Goal: Check status: Check status

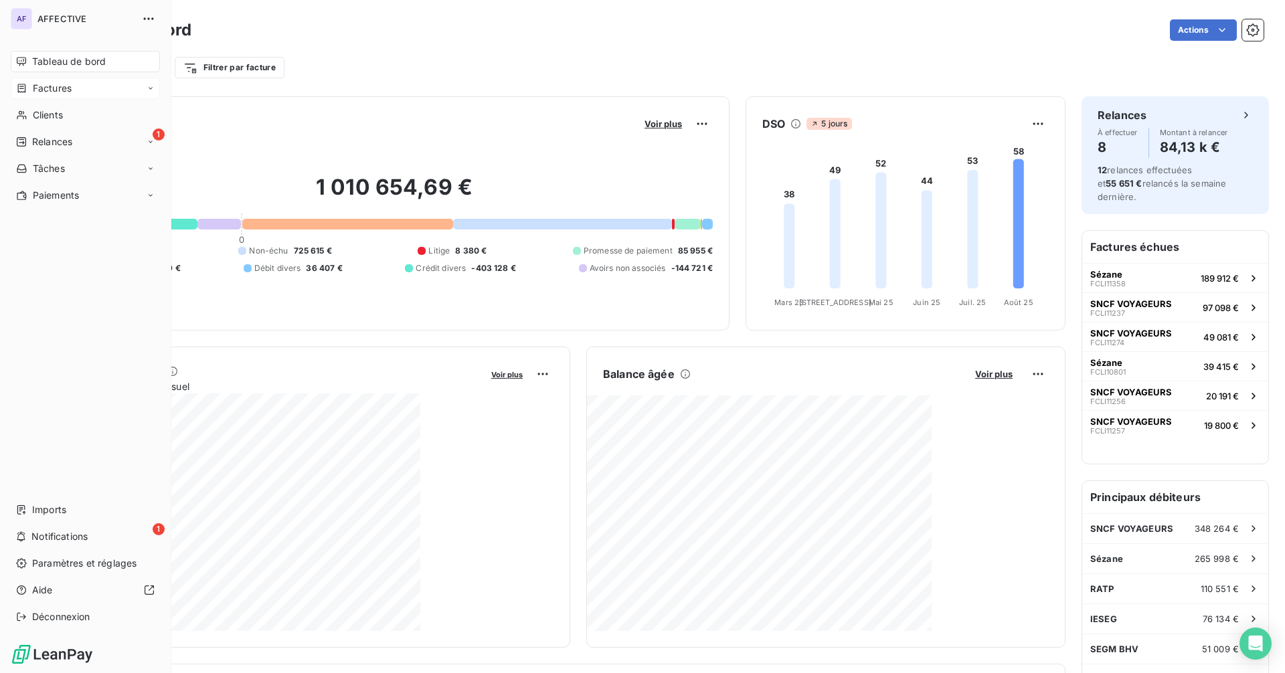
click at [23, 86] on icon at bounding box center [21, 88] width 11 height 11
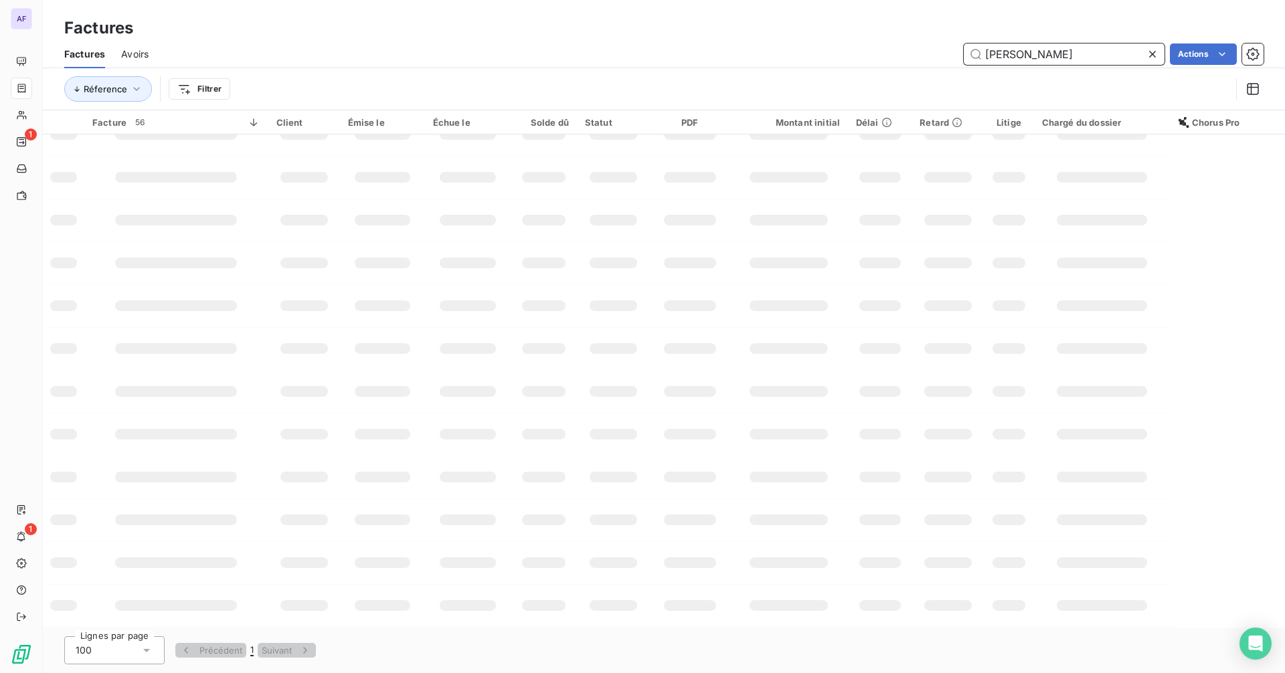
scroll to position [150, 0]
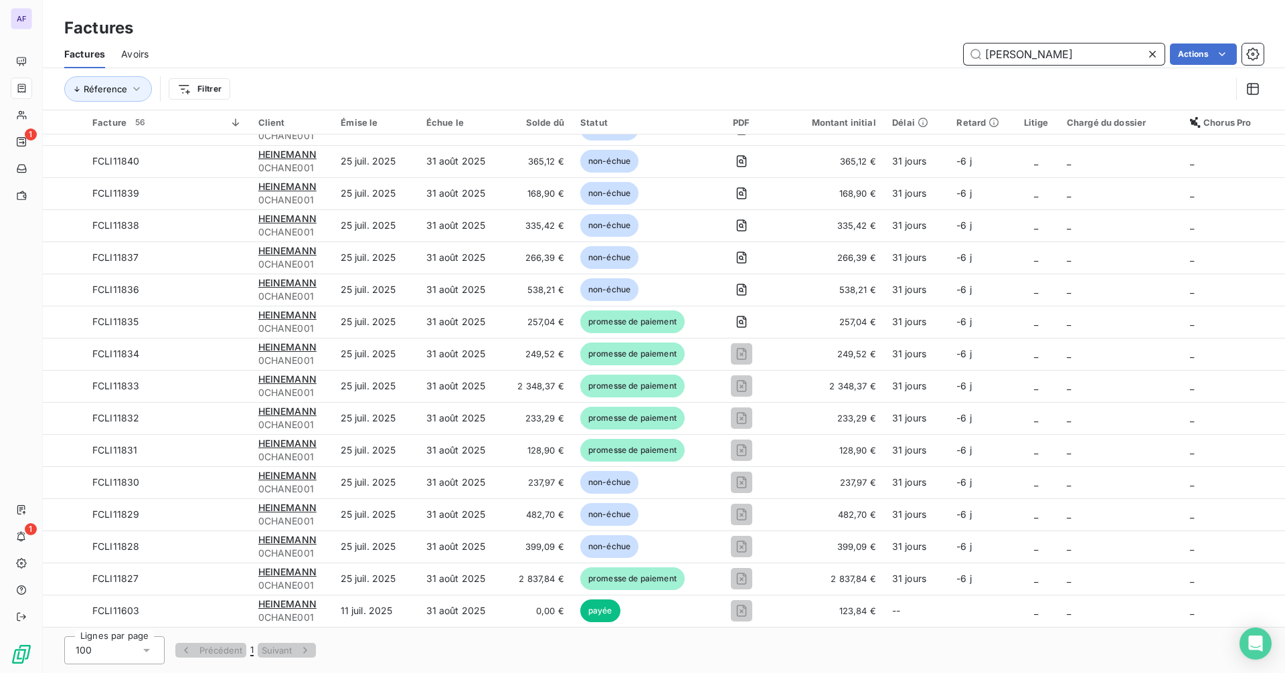
click at [984, 53] on input "[PERSON_NAME]" at bounding box center [1064, 54] width 201 height 21
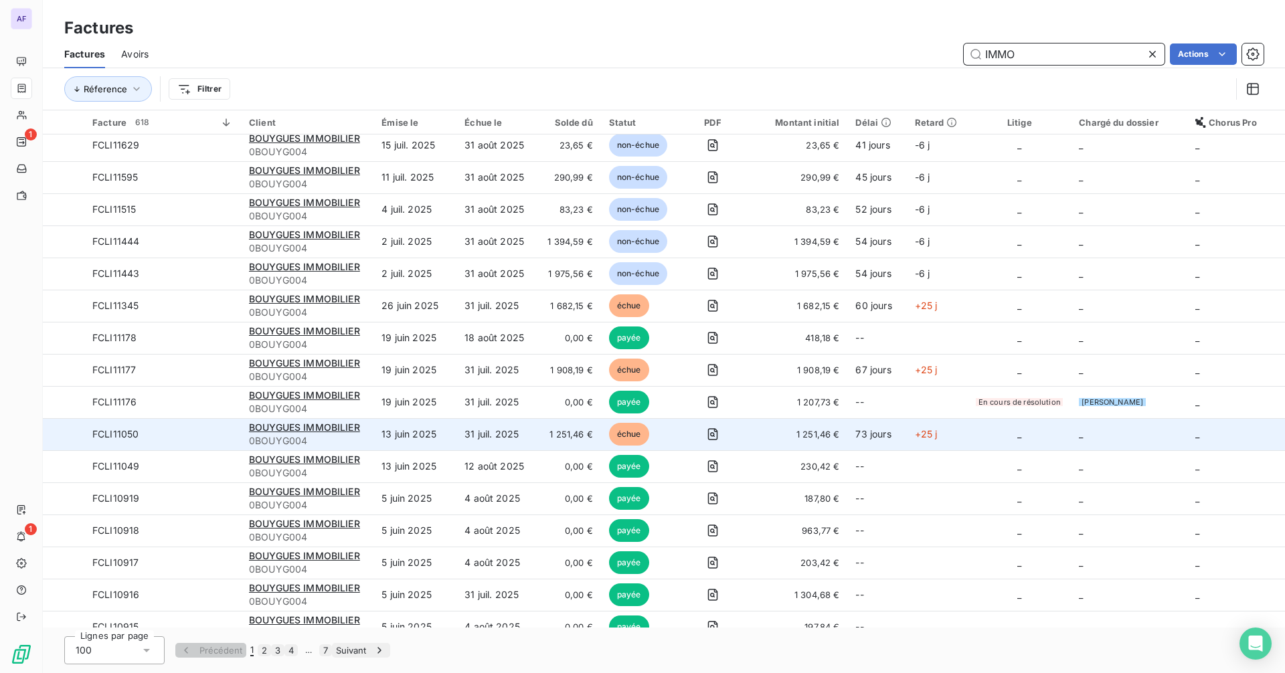
scroll to position [67, 0]
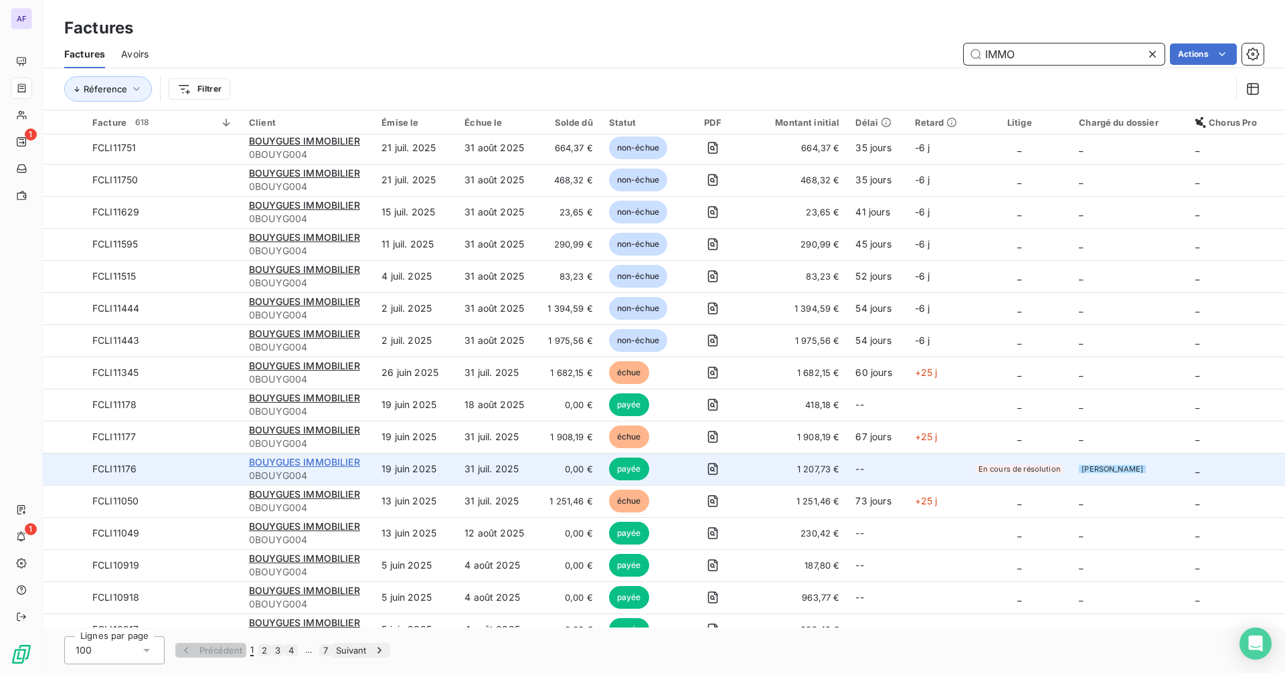
type input "IMMO"
click at [332, 465] on span "BOUYGUES IMMOBILIER" at bounding box center [304, 461] width 111 height 11
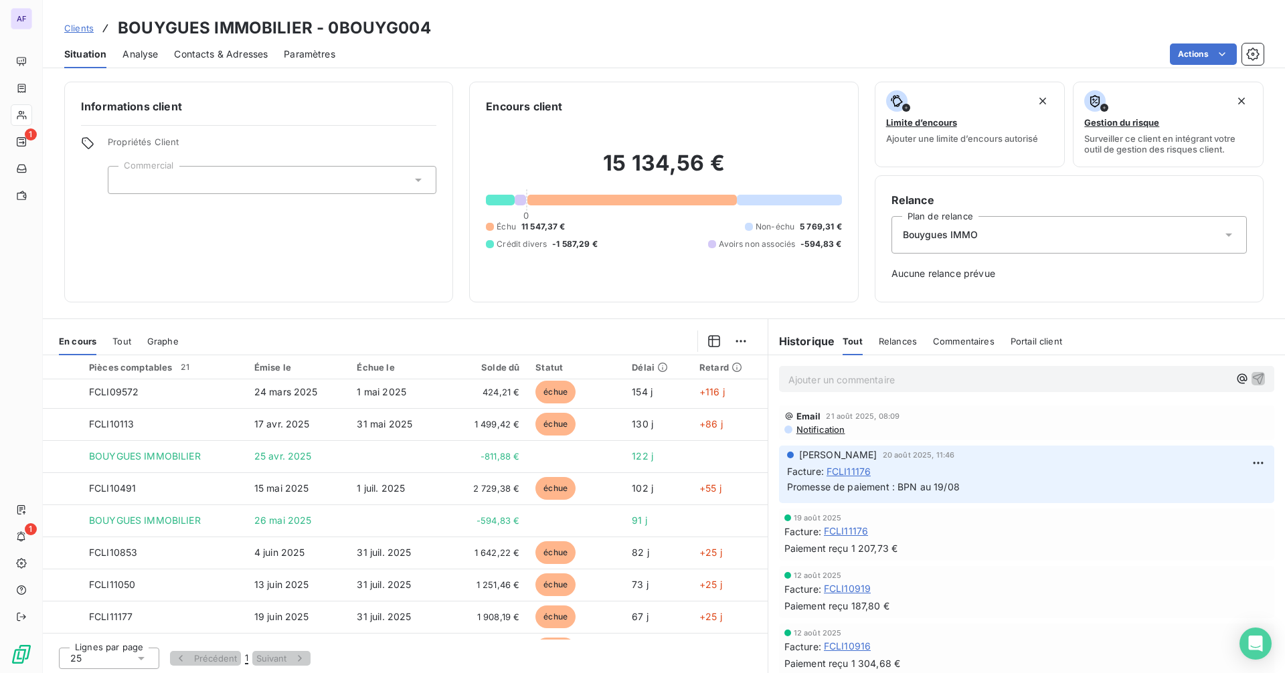
scroll to position [87, 0]
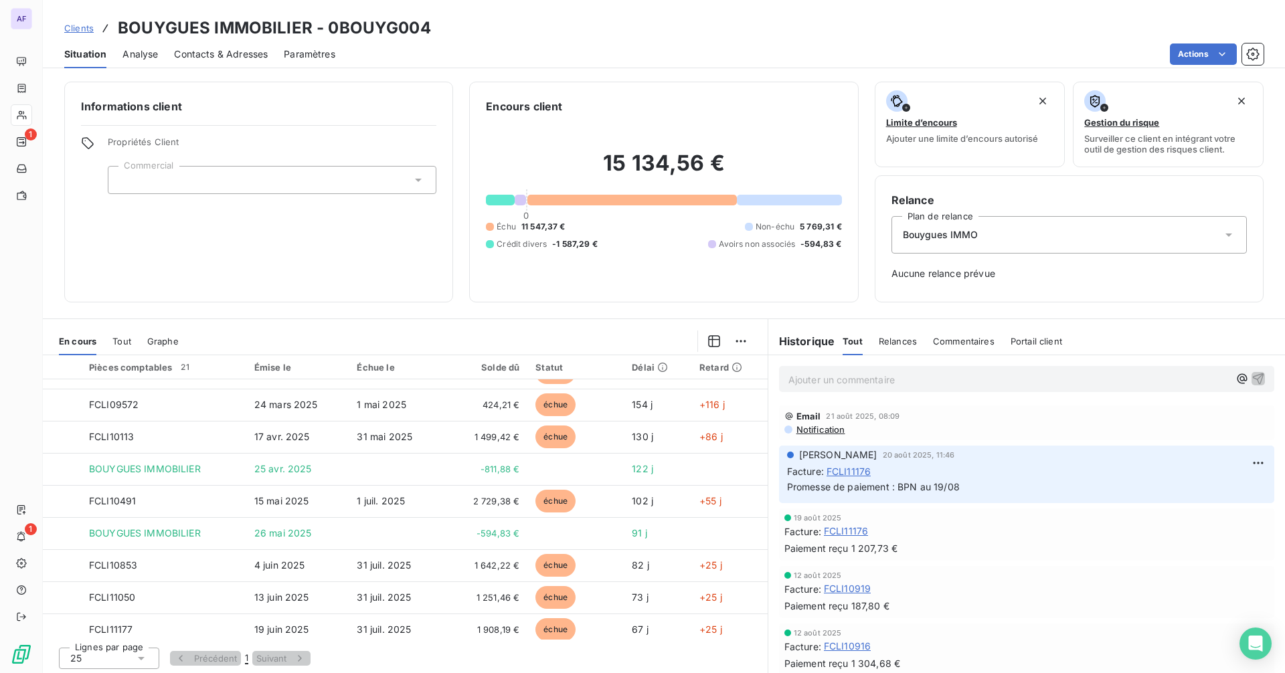
click at [843, 469] on span "FCLI11176" at bounding box center [849, 471] width 44 height 14
